Goal: Task Accomplishment & Management: Manage account settings

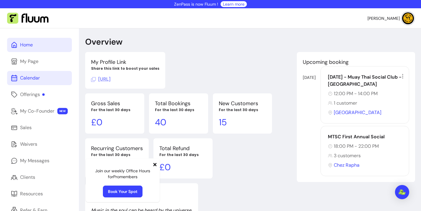
click at [27, 76] on div "Calendar" at bounding box center [30, 77] width 20 height 7
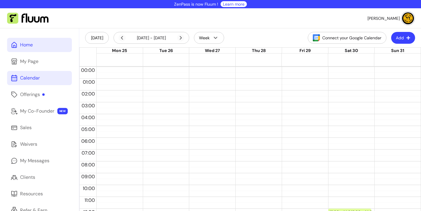
click at [15, 43] on icon at bounding box center [61, 37] width 100 height 84
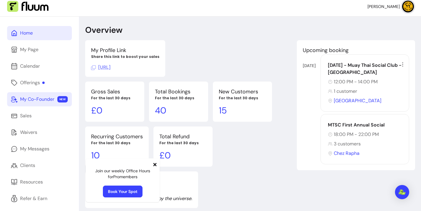
scroll to position [33, 0]
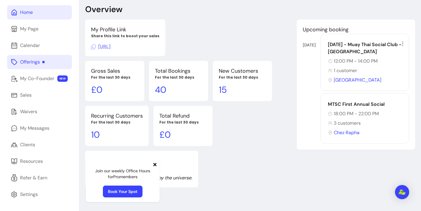
click at [39, 67] on link "Offerings" at bounding box center [39, 62] width 65 height 14
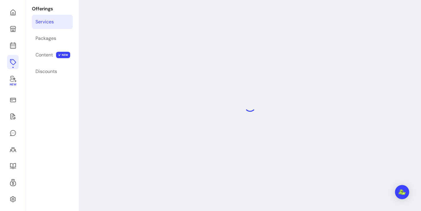
scroll to position [28, 0]
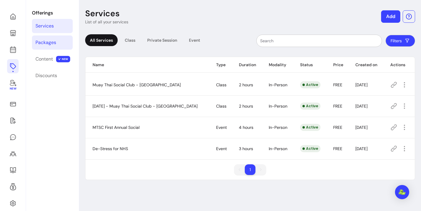
click at [60, 42] on link "Packages" at bounding box center [52, 42] width 41 height 14
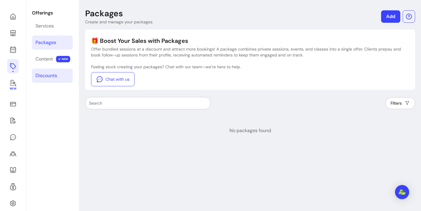
click at [50, 75] on div "Discounts" at bounding box center [46, 75] width 22 height 7
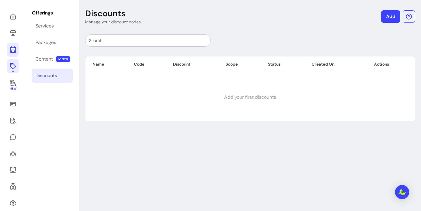
click at [14, 47] on icon at bounding box center [13, 26] width 100 height 84
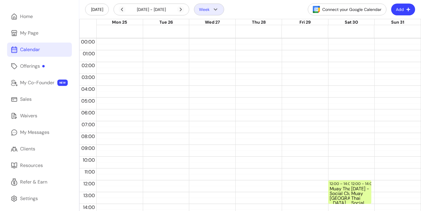
click at [212, 9] on icon "button" at bounding box center [215, 9] width 7 height 7
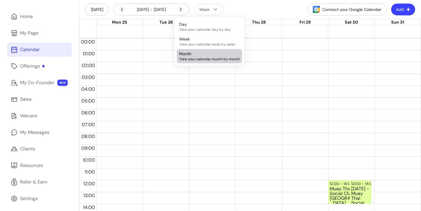
click at [205, 61] on span "View your calendar month by month" at bounding box center [209, 59] width 61 height 5
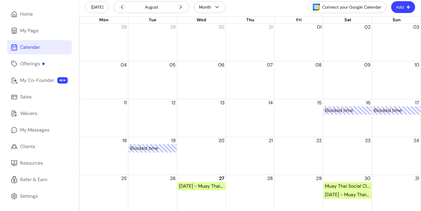
scroll to position [33, 0]
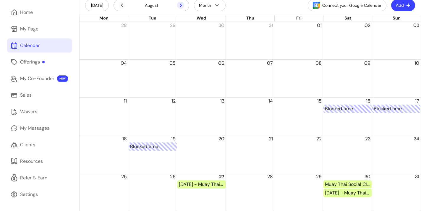
click at [180, 6] on icon at bounding box center [180, 5] width 7 height 7
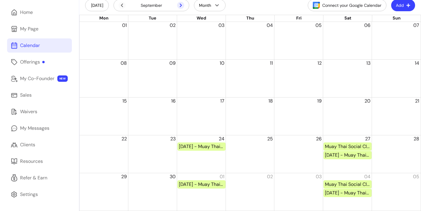
click at [180, 6] on icon at bounding box center [180, 5] width 7 height 7
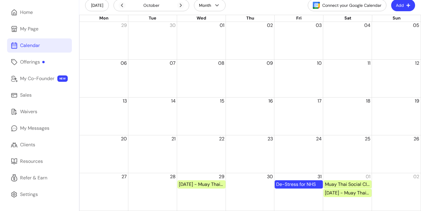
click at [303, 187] on div "De-Stress for NHS" at bounding box center [298, 184] width 45 height 7
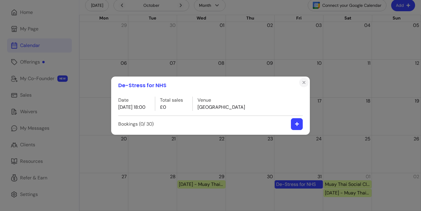
click at [303, 84] on icon "Close" at bounding box center [303, 82] width 5 height 5
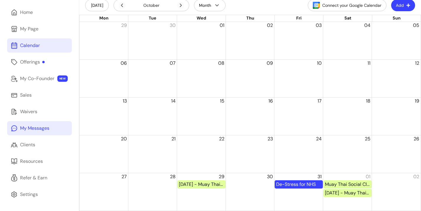
click at [38, 125] on div "My Messages" at bounding box center [34, 128] width 29 height 7
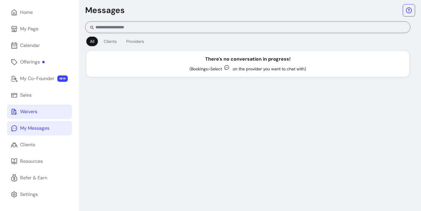
click at [35, 117] on link "Waivers" at bounding box center [39, 112] width 65 height 14
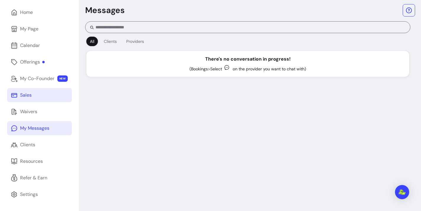
scroll to position [28, 0]
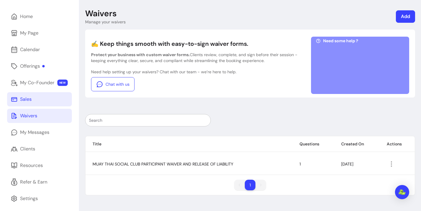
click at [40, 100] on link "Sales" at bounding box center [39, 99] width 65 height 14
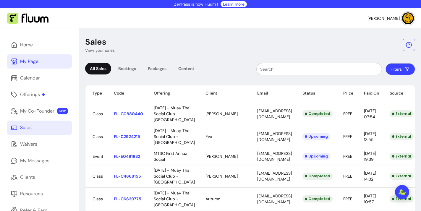
click at [36, 63] on div "My Page" at bounding box center [29, 61] width 18 height 7
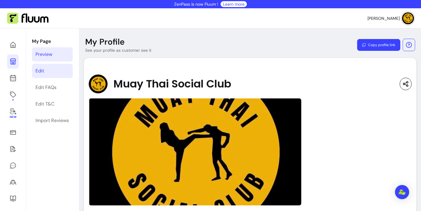
click at [46, 72] on link "Edit" at bounding box center [52, 71] width 41 height 14
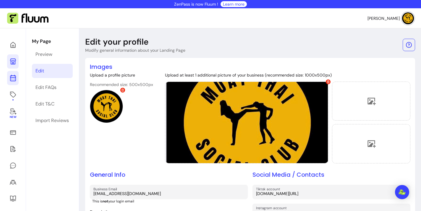
click at [14, 79] on icon at bounding box center [12, 77] width 7 height 7
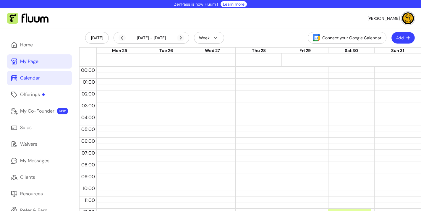
click at [398, 34] on button "Add" at bounding box center [402, 38] width 23 height 12
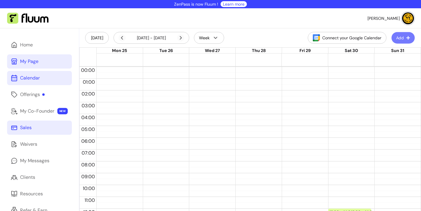
click at [36, 124] on link "Sales" at bounding box center [39, 128] width 65 height 14
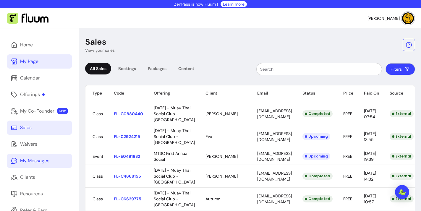
click at [36, 162] on div "My Messages" at bounding box center [34, 160] width 29 height 7
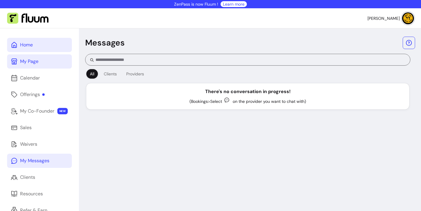
click at [33, 48] on div "Home" at bounding box center [26, 44] width 13 height 7
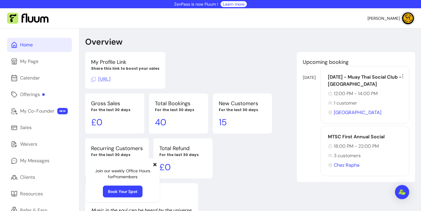
scroll to position [33, 0]
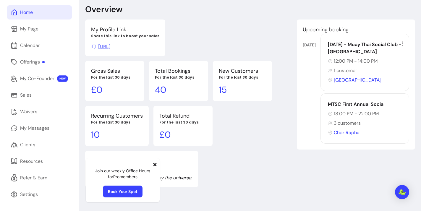
click at [155, 164] on icon at bounding box center [154, 164] width 3 height 3
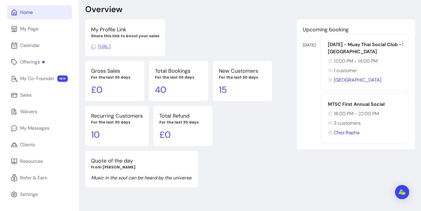
scroll to position [0, 0]
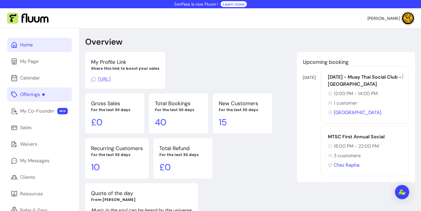
click at [37, 96] on div "Offerings" at bounding box center [32, 94] width 25 height 7
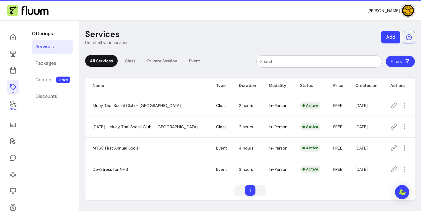
scroll to position [9, 0]
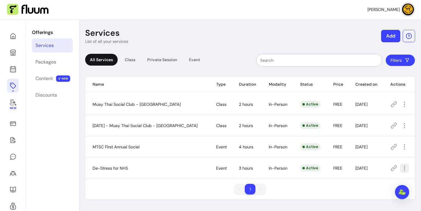
click at [400, 173] on button "button" at bounding box center [404, 168] width 9 height 9
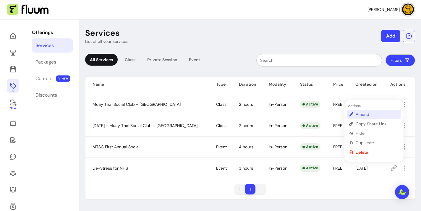
click at [373, 116] on span "Amend" at bounding box center [377, 114] width 43 height 6
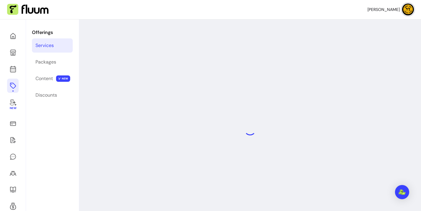
select select "***"
select select "**********"
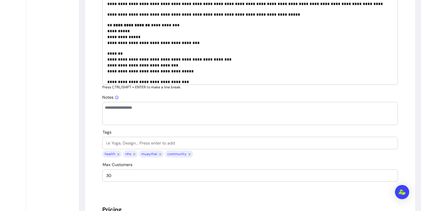
scroll to position [316, 0]
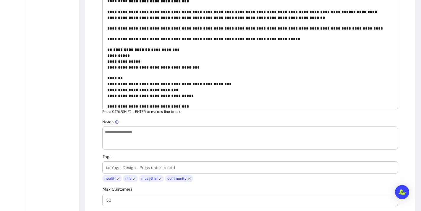
click at [115, 50] on strong "**********" at bounding box center [131, 50] width 37 height 4
drag, startPoint x: 174, startPoint y: 50, endPoint x: 152, endPoint y: 49, distance: 22.8
click at [152, 49] on p "**********" at bounding box center [247, 59] width 281 height 24
click at [130, 55] on p "**********" at bounding box center [247, 59] width 281 height 24
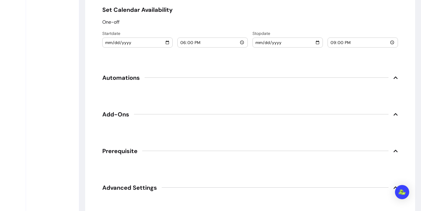
scroll to position [771, 0]
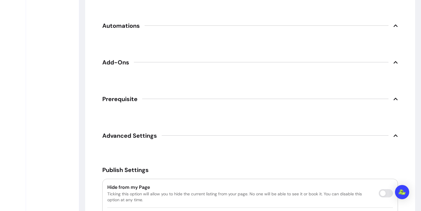
click at [392, 101] on span "Prerequisite" at bounding box center [250, 99] width 296 height 13
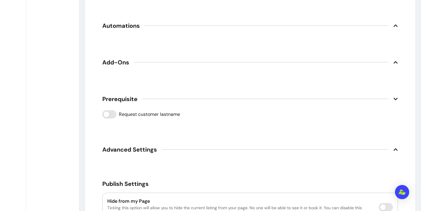
click at [392, 101] on span "Prerequisite" at bounding box center [250, 99] width 296 height 13
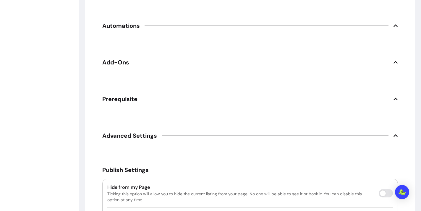
click at [395, 134] on icon at bounding box center [395, 135] width 5 height 5
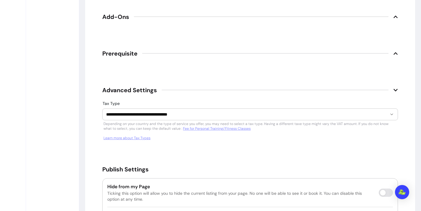
scroll to position [823, 0]
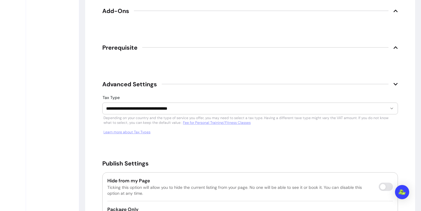
click at [395, 84] on icon at bounding box center [395, 84] width 5 height 5
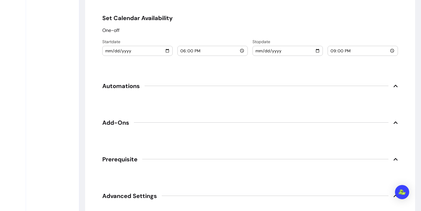
scroll to position [670, 0]
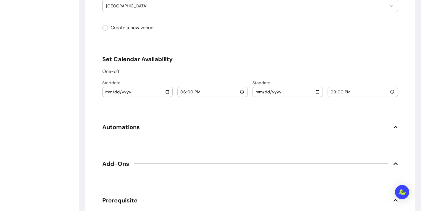
click at [165, 92] on input "[DATE]" at bounding box center [137, 92] width 65 height 7
type input "[DATE]"
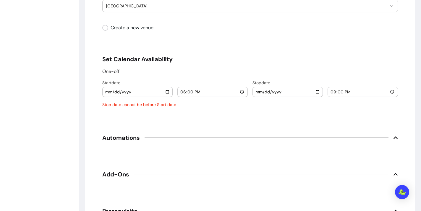
click at [214, 89] on input "18:00" at bounding box center [212, 92] width 65 height 7
type input "16:00"
click at [313, 92] on input "[DATE]" at bounding box center [287, 92] width 65 height 7
type input "[DATE]"
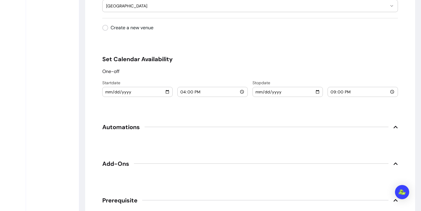
click at [351, 92] on input "21:00" at bounding box center [362, 92] width 65 height 7
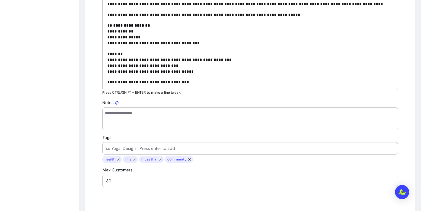
scroll to position [337, 0]
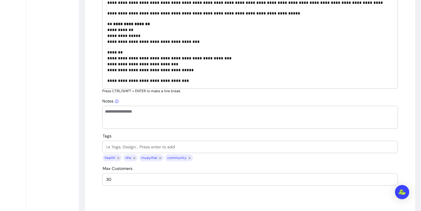
click at [137, 30] on p "**********" at bounding box center [247, 33] width 281 height 24
click at [131, 30] on p "**********" at bounding box center [247, 33] width 281 height 24
click at [134, 30] on p "**********" at bounding box center [247, 33] width 281 height 24
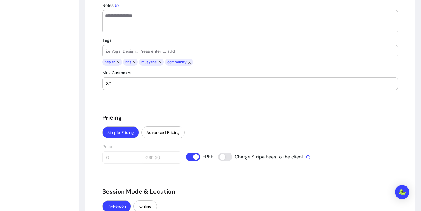
scroll to position [574, 0]
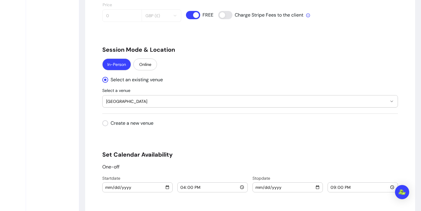
click at [389, 186] on input "21:00" at bounding box center [362, 187] width 65 height 7
type input "19:00"
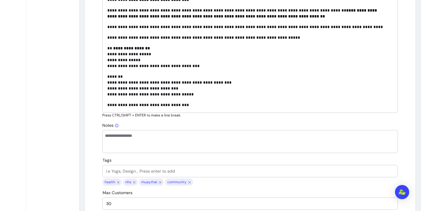
scroll to position [314, 0]
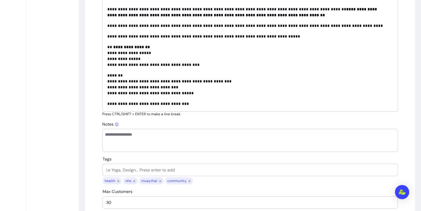
click at [212, 66] on p "**********" at bounding box center [247, 56] width 281 height 24
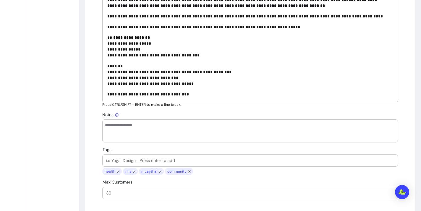
scroll to position [322, 0]
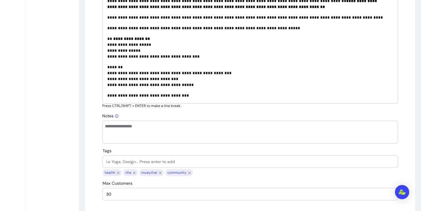
click at [203, 86] on p "**********" at bounding box center [247, 76] width 281 height 24
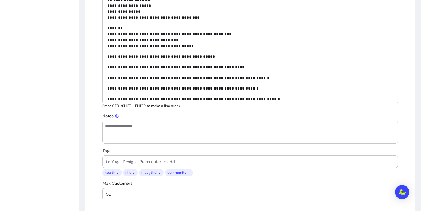
scroll to position [44, 0]
click at [104, 67] on div "**********" at bounding box center [250, 45] width 296 height 116
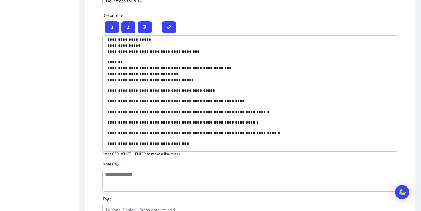
scroll to position [275, 0]
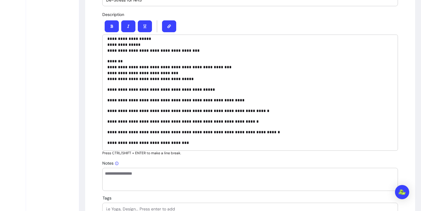
click at [105, 90] on div "**********" at bounding box center [250, 93] width 296 height 116
click at [216, 102] on p "**********" at bounding box center [247, 100] width 281 height 6
drag, startPoint x: 164, startPoint y: 89, endPoint x: 132, endPoint y: 88, distance: 32.5
click at [132, 88] on p "**********" at bounding box center [247, 90] width 281 height 6
drag, startPoint x: 216, startPoint y: 89, endPoint x: 125, endPoint y: 91, distance: 91.1
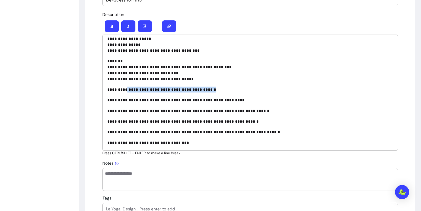
click at [125, 91] on p "**********" at bounding box center [247, 90] width 281 height 6
click at [103, 100] on div "**********" at bounding box center [250, 93] width 296 height 116
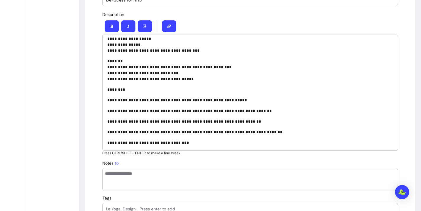
click at [107, 100] on p "**********" at bounding box center [247, 100] width 281 height 6
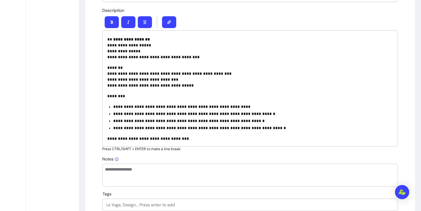
scroll to position [349, 0]
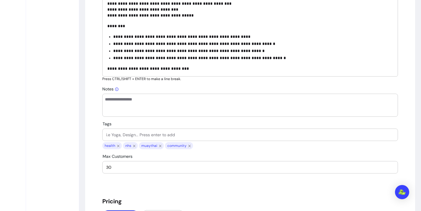
click at [152, 69] on p "**********" at bounding box center [247, 69] width 281 height 6
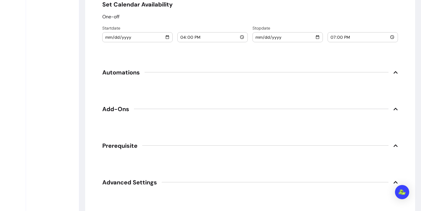
scroll to position [747, 0]
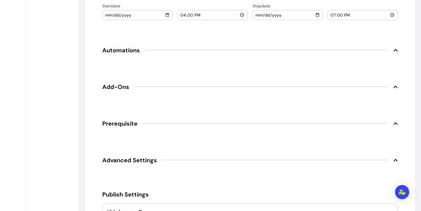
click at [393, 49] on icon at bounding box center [395, 50] width 5 height 5
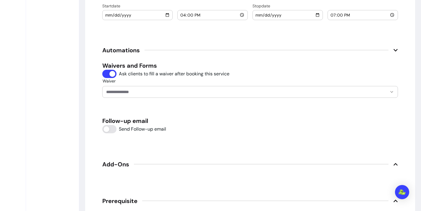
click at [131, 90] on input "Waiver" at bounding box center [241, 92] width 271 height 6
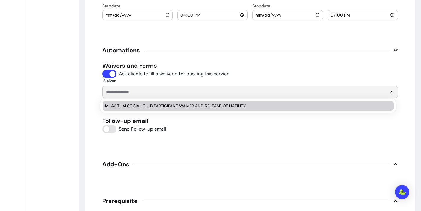
click at [186, 108] on span "MUAY THAI SOCIAL CLUB PARTICIPANT WAIVER AND RELEASE OF LIABILITY" at bounding box center [245, 106] width 280 height 6
type input "**********"
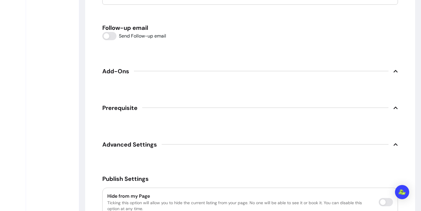
scroll to position [844, 0]
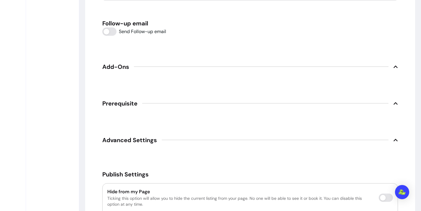
click at [390, 63] on span "Add-Ons" at bounding box center [250, 66] width 296 height 13
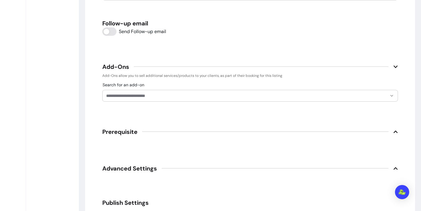
click at [392, 63] on span "Add-Ons" at bounding box center [250, 66] width 296 height 13
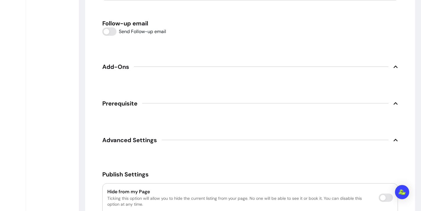
click at [384, 100] on span "Prerequisite" at bounding box center [250, 103] width 296 height 13
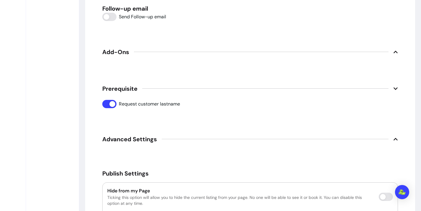
scroll to position [889, 0]
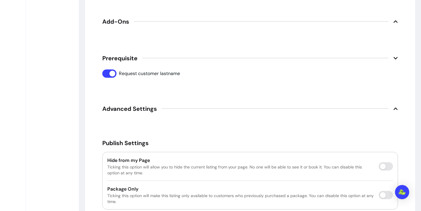
click at [393, 106] on icon at bounding box center [395, 108] width 5 height 5
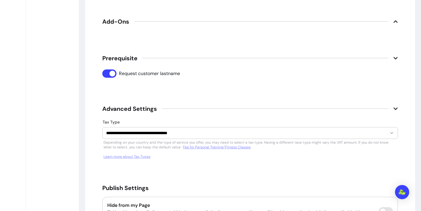
click at [393, 106] on icon at bounding box center [395, 108] width 5 height 5
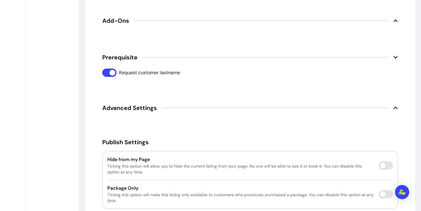
scroll to position [890, 0]
click at [384, 105] on span "Advanced Settings" at bounding box center [250, 107] width 296 height 13
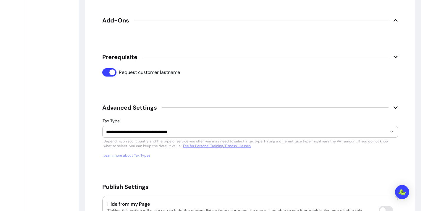
click at [384, 105] on span "Advanced Settings" at bounding box center [250, 107] width 296 height 13
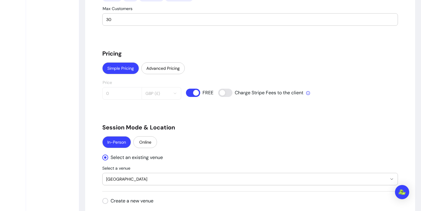
scroll to position [489, 0]
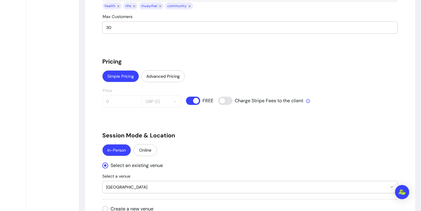
click at [120, 26] on input "30" at bounding box center [250, 28] width 288 height 6
click at [390, 29] on input "29" at bounding box center [250, 28] width 288 height 6
click at [390, 29] on input "28" at bounding box center [250, 28] width 288 height 6
click at [390, 29] on input "27" at bounding box center [250, 28] width 288 height 6
click at [390, 29] on input "26" at bounding box center [250, 28] width 288 height 6
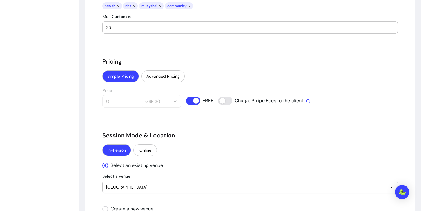
click at [390, 29] on input "25" at bounding box center [250, 28] width 288 height 6
click at [390, 29] on input "24" at bounding box center [250, 28] width 288 height 6
click at [390, 29] on input "23" at bounding box center [250, 28] width 288 height 6
click at [390, 29] on input "22" at bounding box center [250, 28] width 288 height 6
click at [390, 29] on input "21" at bounding box center [250, 28] width 288 height 6
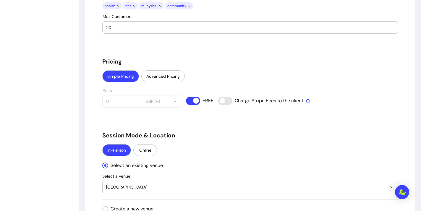
type input "20"
click at [390, 29] on input "20" at bounding box center [250, 28] width 288 height 6
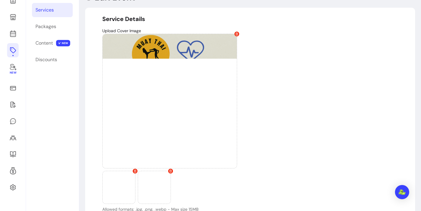
scroll to position [0, 0]
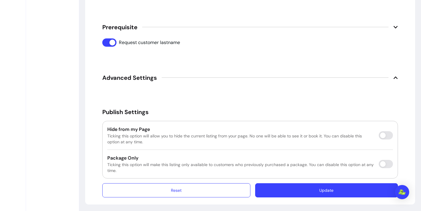
click at [344, 189] on button "Update" at bounding box center [326, 190] width 143 height 14
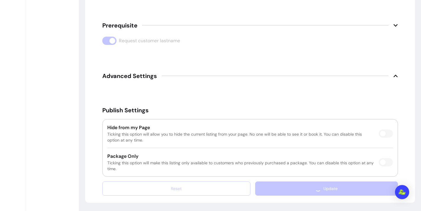
scroll to position [905, 0]
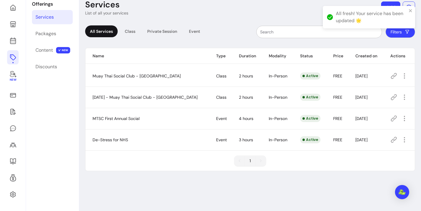
scroll to position [28, 0]
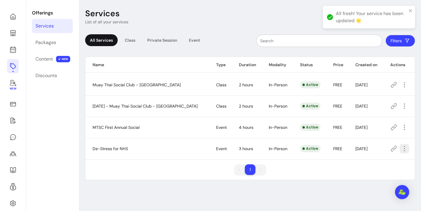
click at [403, 147] on button "button" at bounding box center [404, 148] width 9 height 9
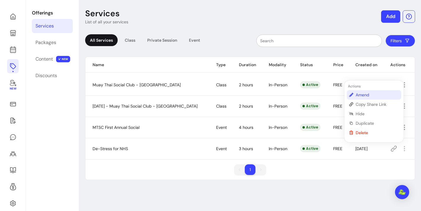
click at [372, 95] on span "Amend" at bounding box center [377, 95] width 43 height 6
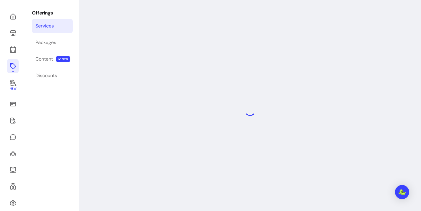
select select "***"
select select "**********"
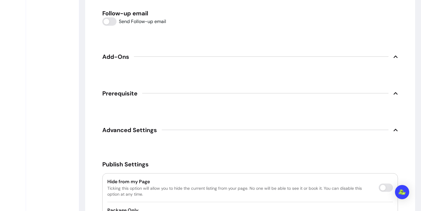
scroll to position [908, 0]
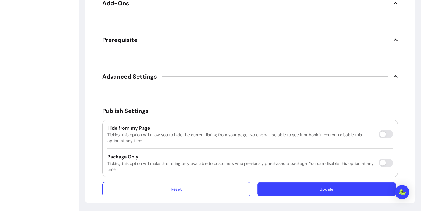
click at [299, 188] on button "Update" at bounding box center [326, 189] width 139 height 14
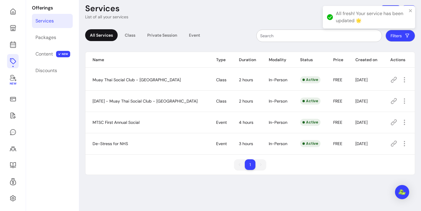
scroll to position [28, 0]
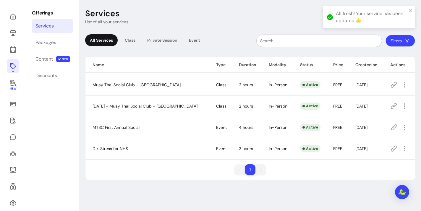
click at [114, 149] on span "De-Stress for NHS" at bounding box center [110, 148] width 35 height 5
click at [391, 149] on icon at bounding box center [394, 149] width 6 height 6
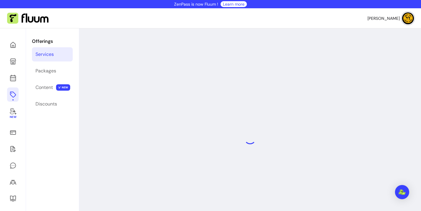
select select "***"
select select "**********"
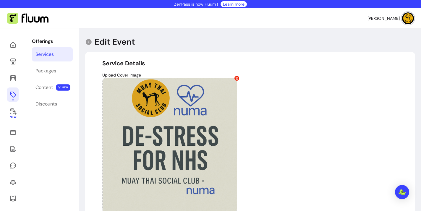
type input "**********"
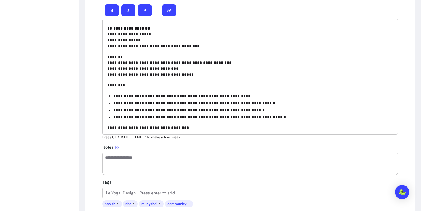
scroll to position [46, 0]
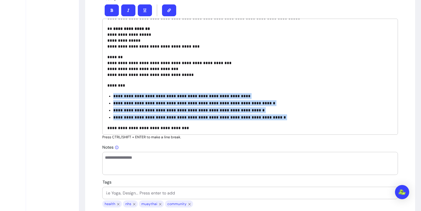
drag, startPoint x: 111, startPoint y: 96, endPoint x: 269, endPoint y: 120, distance: 160.0
click at [269, 122] on div "**********" at bounding box center [250, 77] width 296 height 116
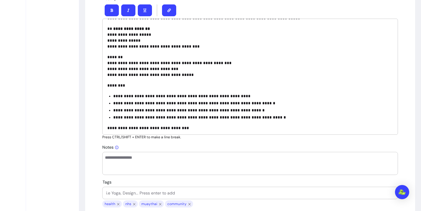
click at [271, 99] on ul "**********" at bounding box center [250, 106] width 286 height 27
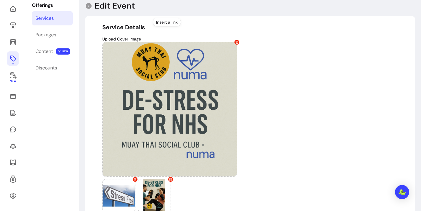
scroll to position [0, 0]
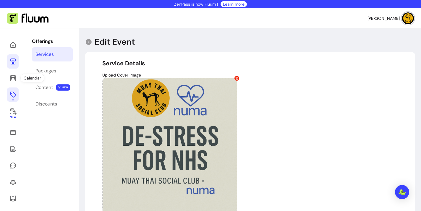
click at [8, 62] on link at bounding box center [13, 61] width 12 height 14
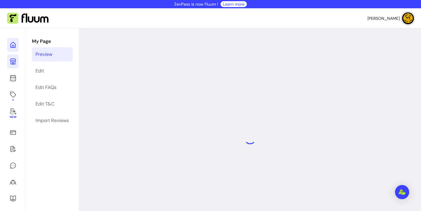
click at [9, 47] on icon at bounding box center [12, 44] width 7 height 7
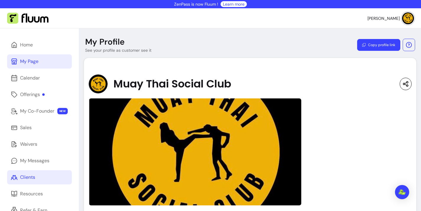
click at [43, 178] on link "Clients" at bounding box center [39, 177] width 65 height 14
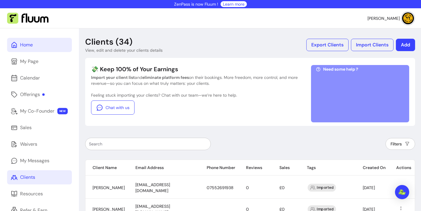
drag, startPoint x: 27, startPoint y: 44, endPoint x: 32, endPoint y: 40, distance: 6.4
click at [27, 44] on div "Home" at bounding box center [26, 44] width 13 height 7
